Goal: Task Accomplishment & Management: Complete application form

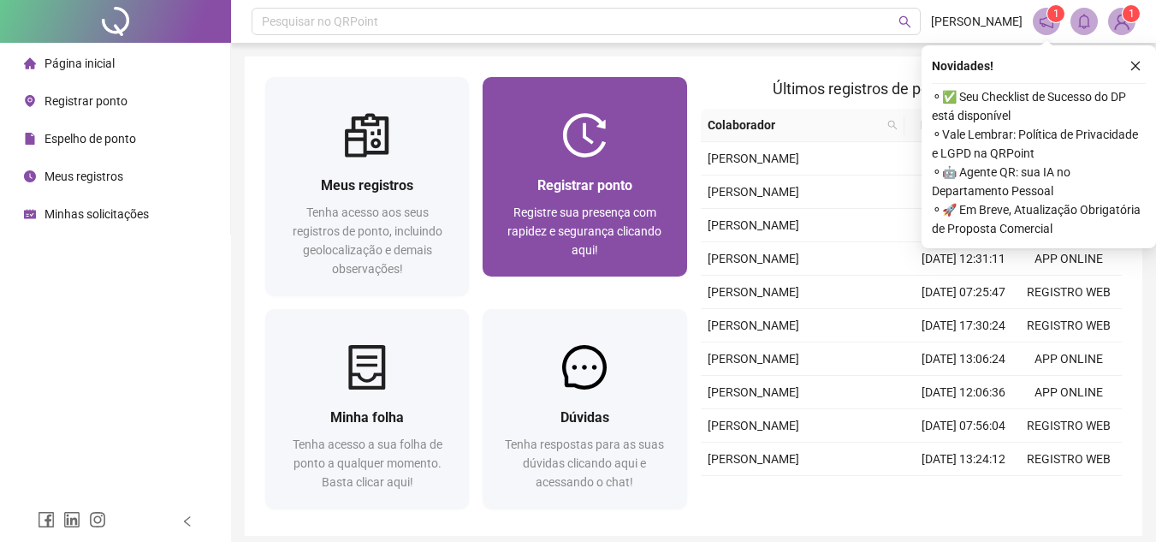
click at [541, 150] on div at bounding box center [585, 135] width 204 height 45
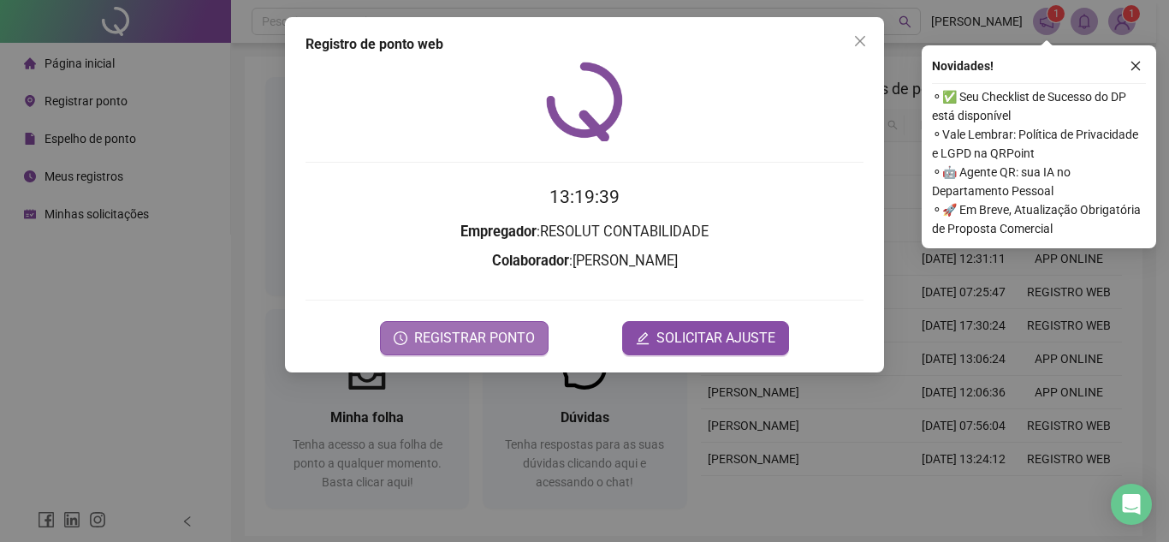
click at [502, 343] on span "REGISTRAR PONTO" at bounding box center [474, 338] width 121 height 21
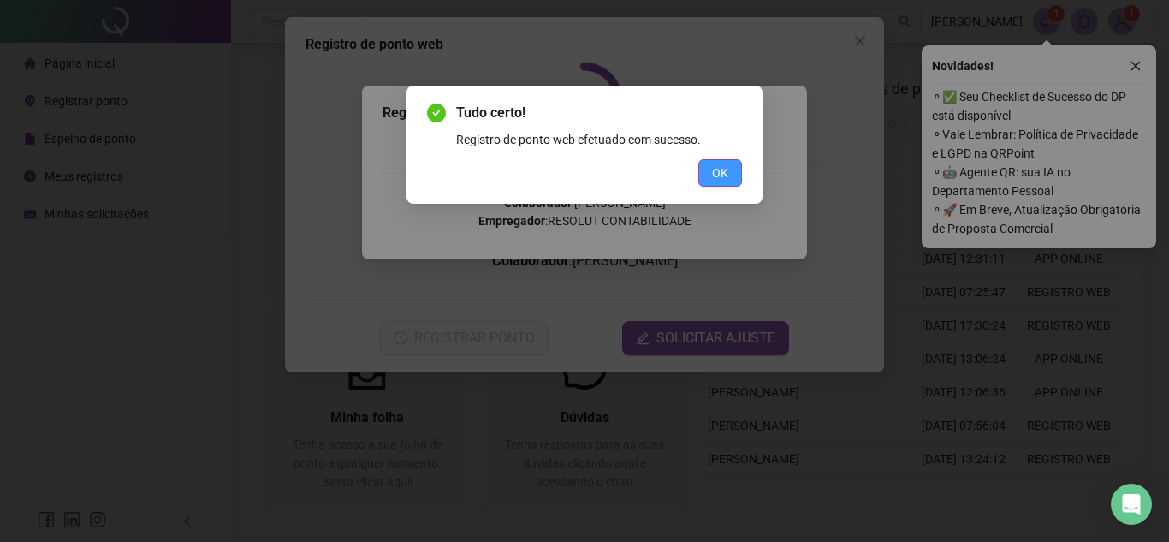
click at [720, 181] on span "OK" at bounding box center [720, 172] width 16 height 19
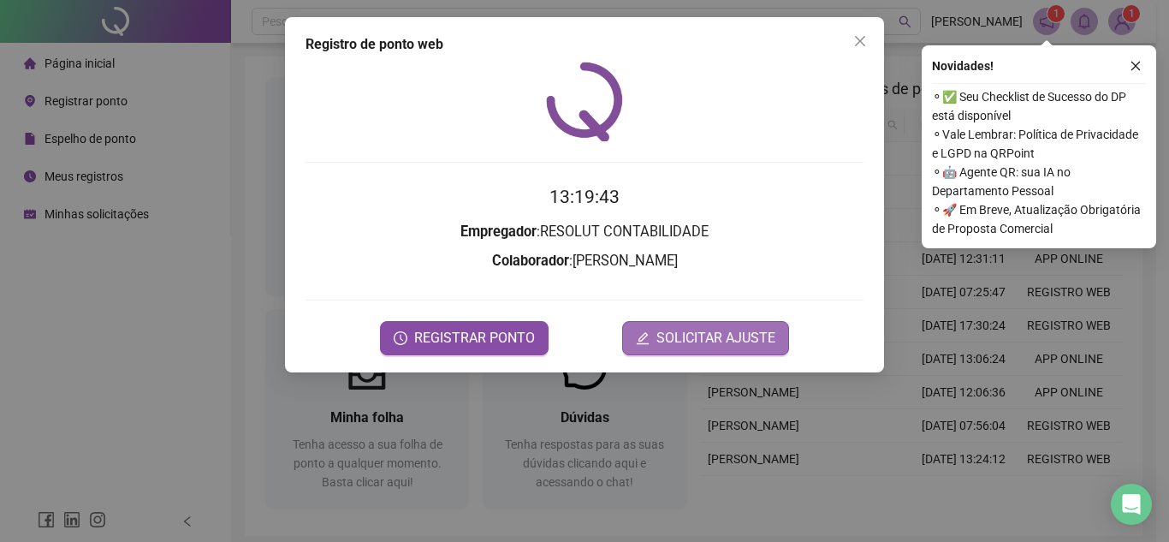
click at [696, 333] on span "SOLICITAR AJUSTE" at bounding box center [715, 338] width 119 height 21
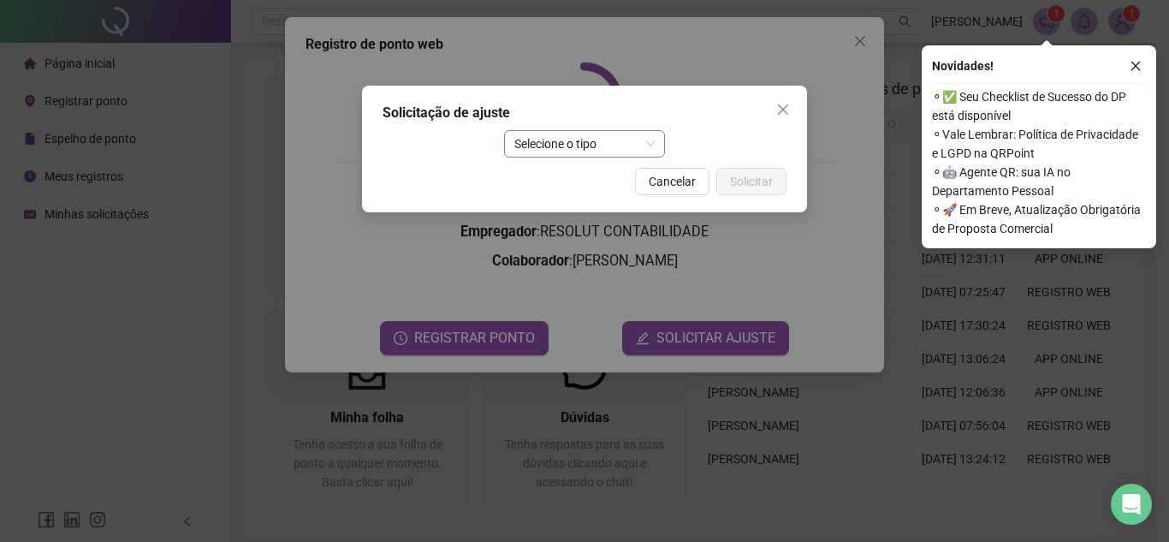
click at [550, 146] on span "Selecione o tipo" at bounding box center [584, 144] width 141 height 26
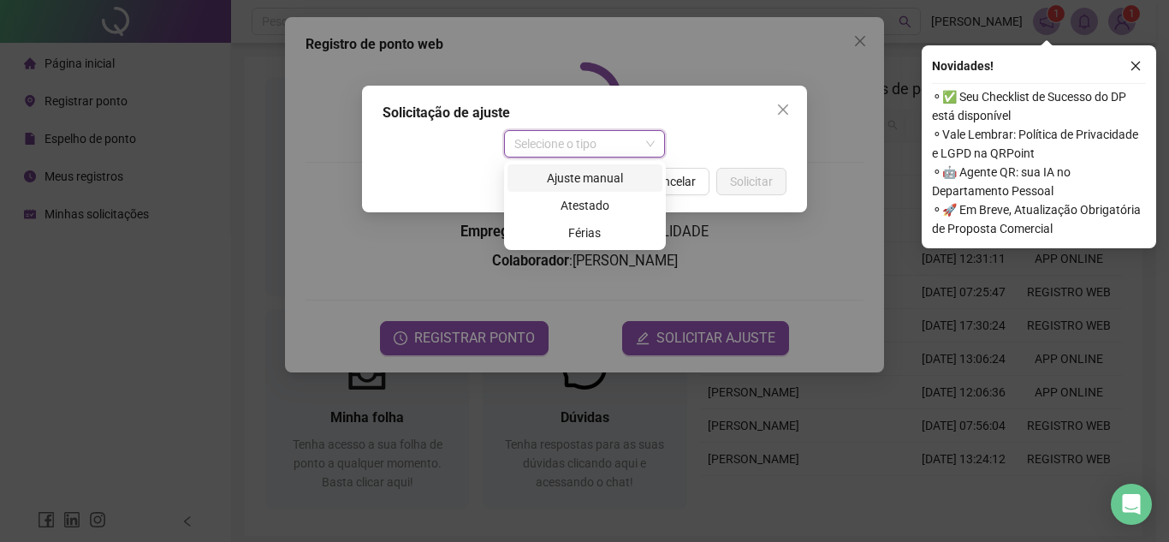
click at [551, 181] on div "Ajuste manual" at bounding box center [585, 178] width 134 height 19
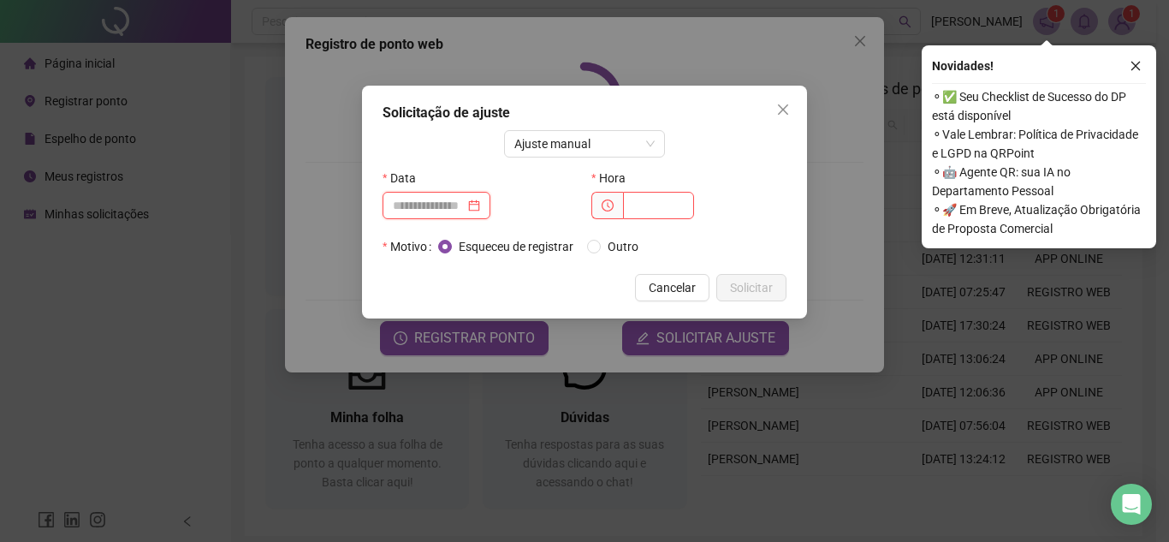
click at [448, 211] on input at bounding box center [429, 205] width 72 height 19
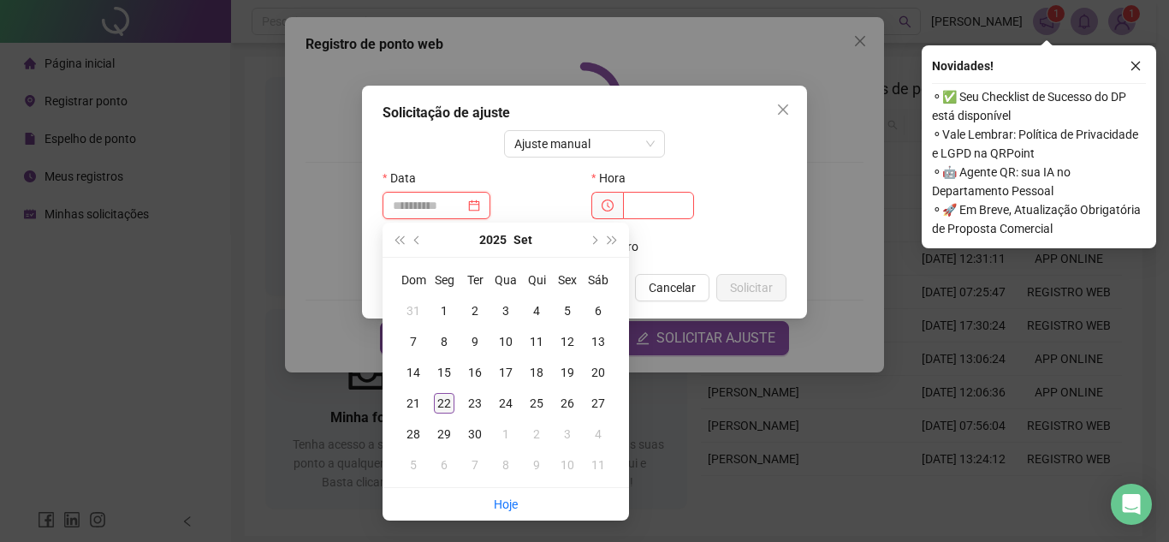
type input "**********"
click at [445, 401] on div "22" at bounding box center [444, 403] width 21 height 21
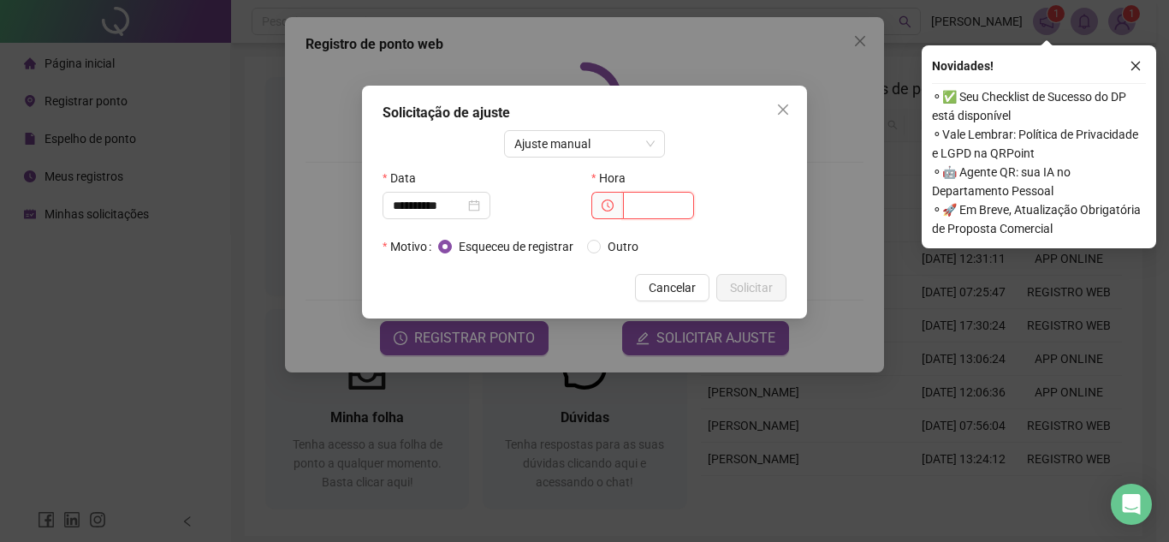
click at [640, 205] on input "text" at bounding box center [658, 205] width 71 height 27
type input "*****"
click at [763, 291] on span "Solicitar" at bounding box center [751, 287] width 43 height 19
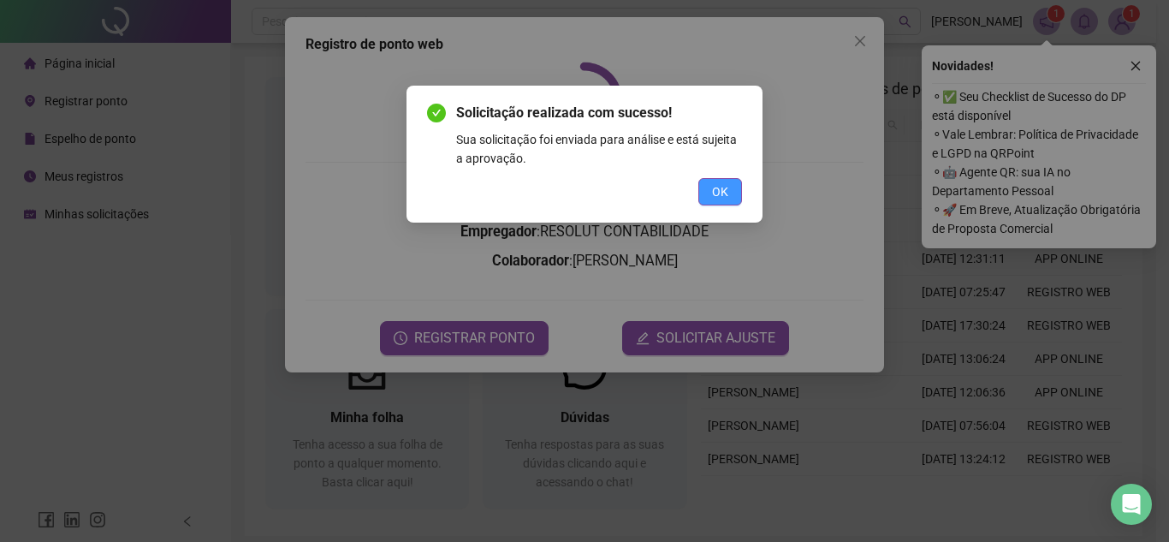
click at [731, 197] on button "OK" at bounding box center [720, 191] width 44 height 27
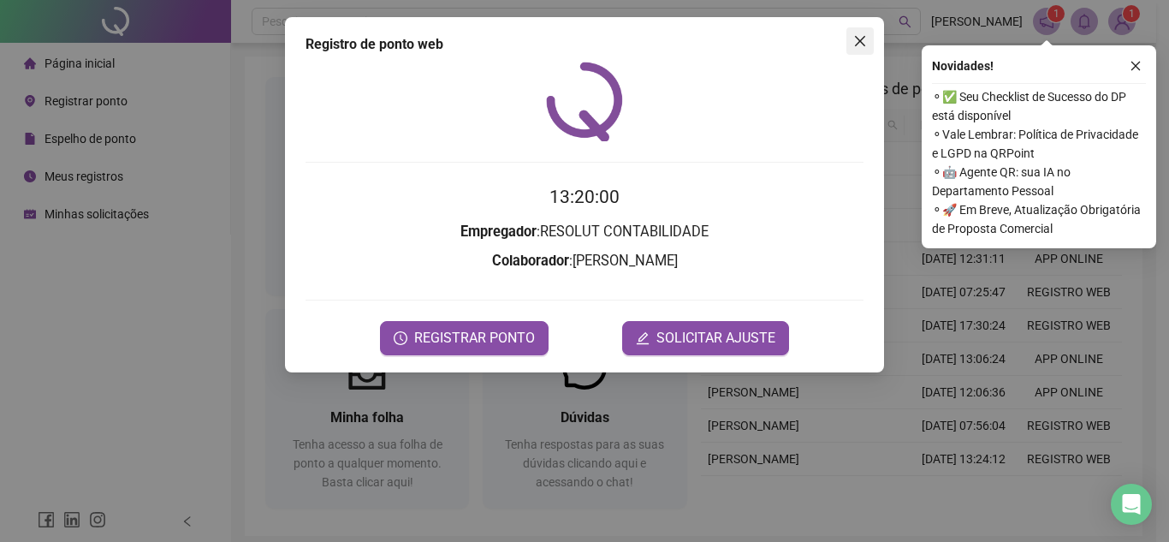
click at [860, 43] on icon "close" at bounding box center [860, 41] width 14 height 14
